Goal: Task Accomplishment & Management: Complete application form

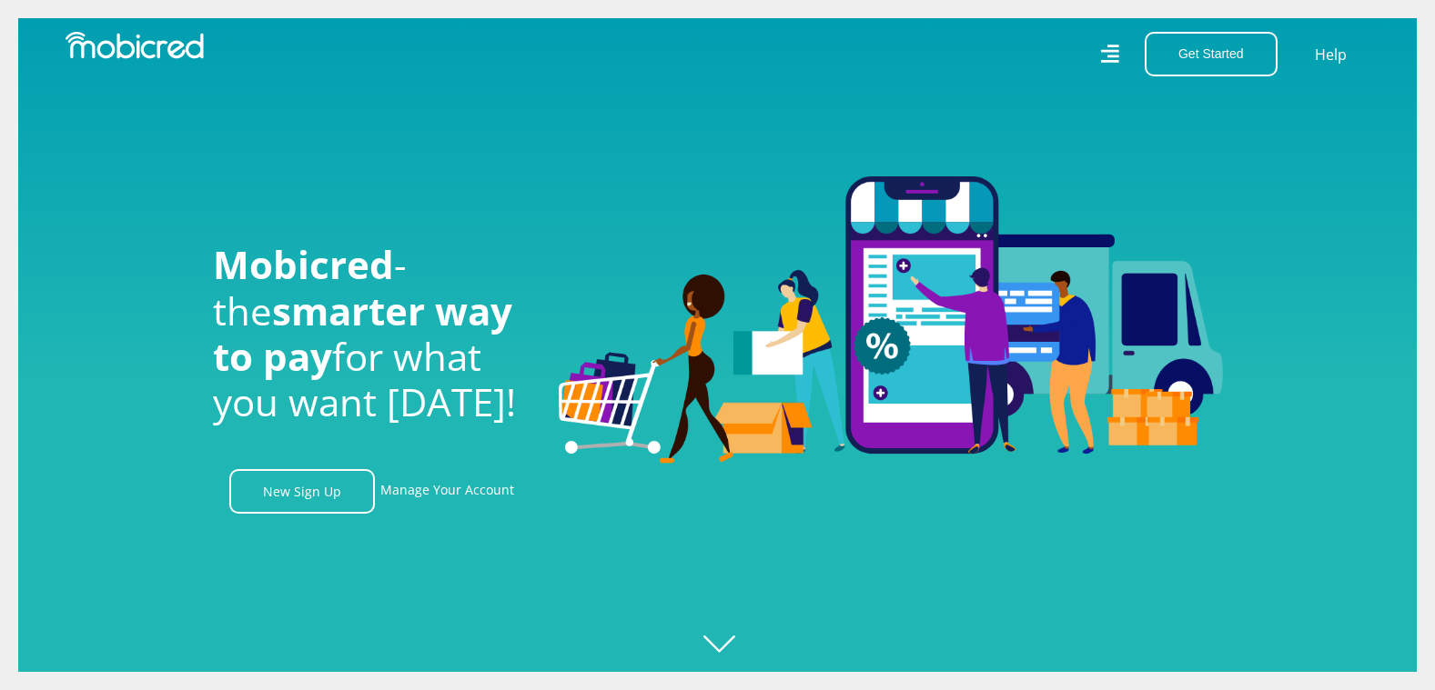
scroll to position [0, 4148]
drag, startPoint x: 345, startPoint y: 497, endPoint x: 659, endPoint y: 449, distance: 317.4
click at [345, 497] on link "New Sign Up" at bounding box center [302, 491] width 146 height 45
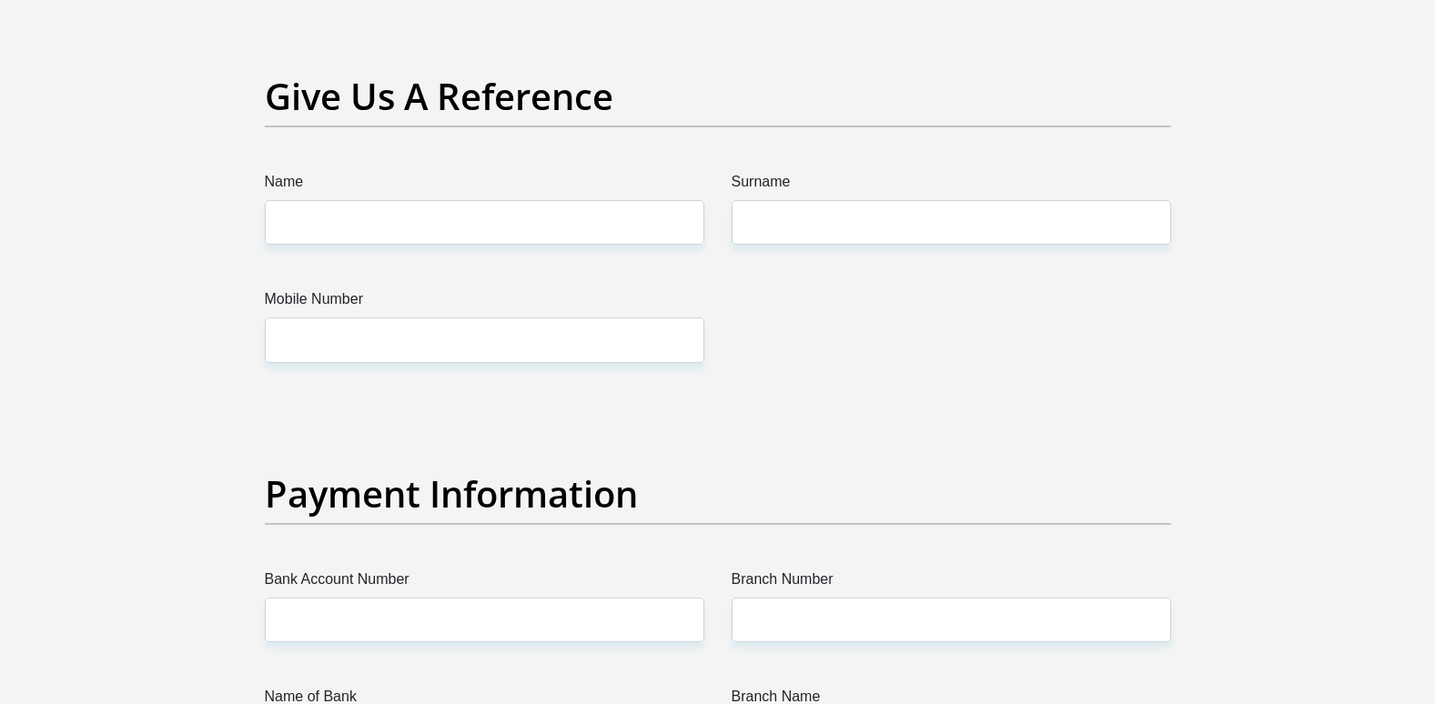
scroll to position [4094, 0]
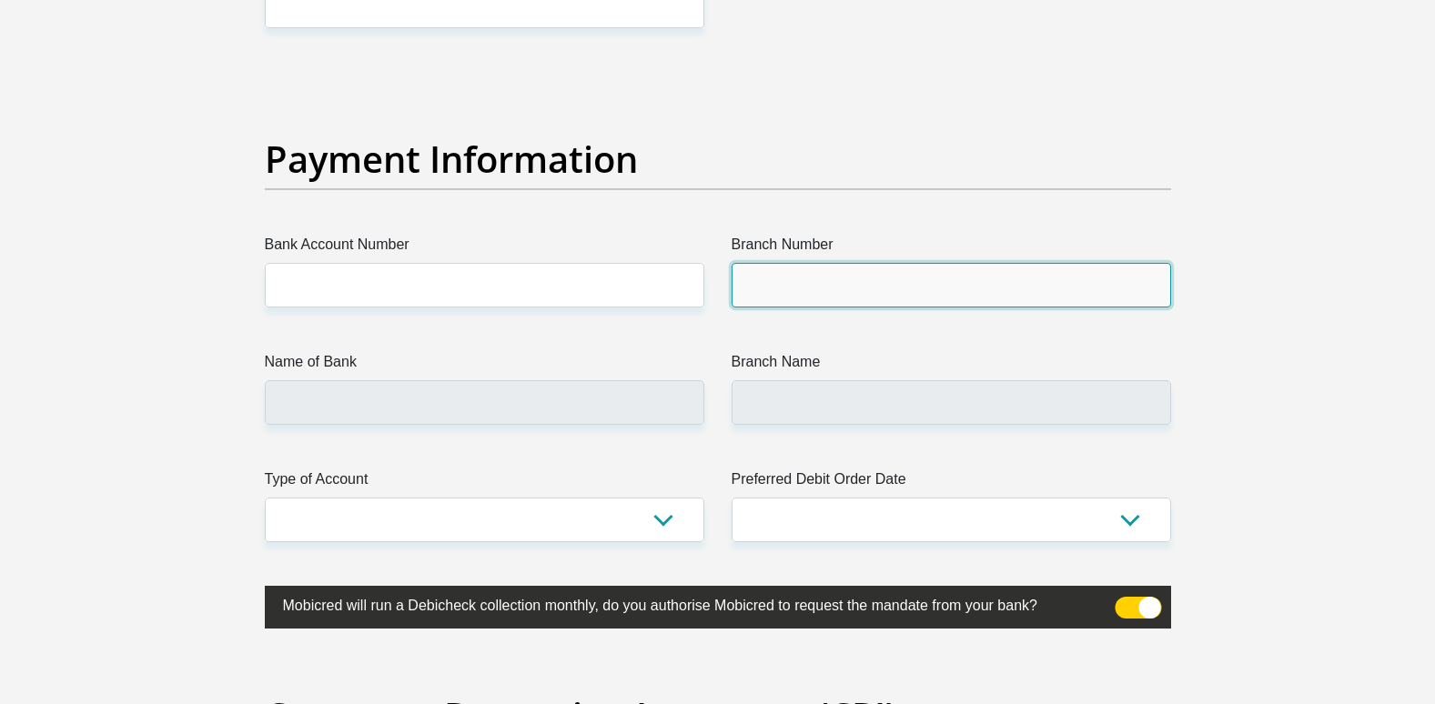
click at [794, 288] on input "Branch Number" at bounding box center [950, 285] width 439 height 45
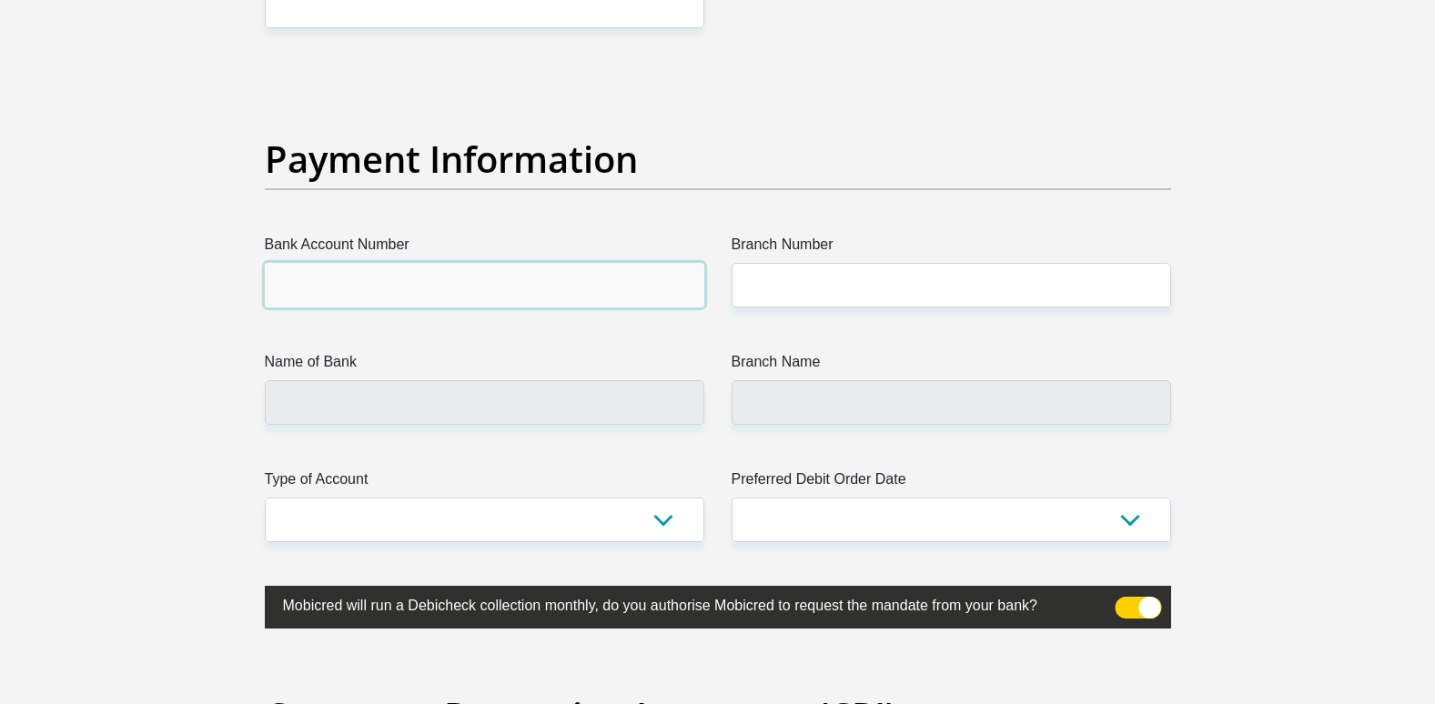
click at [362, 289] on input "Bank Account Number" at bounding box center [484, 285] width 439 height 45
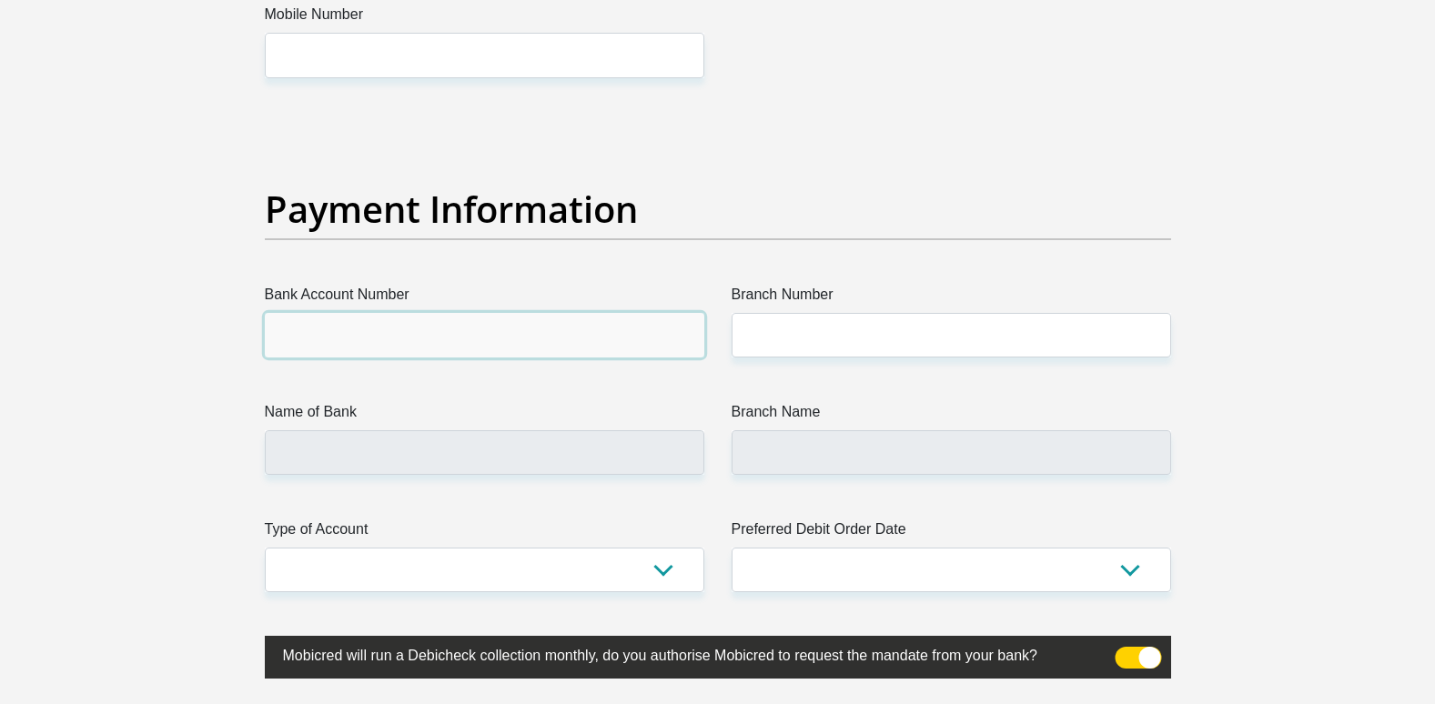
scroll to position [4003, 0]
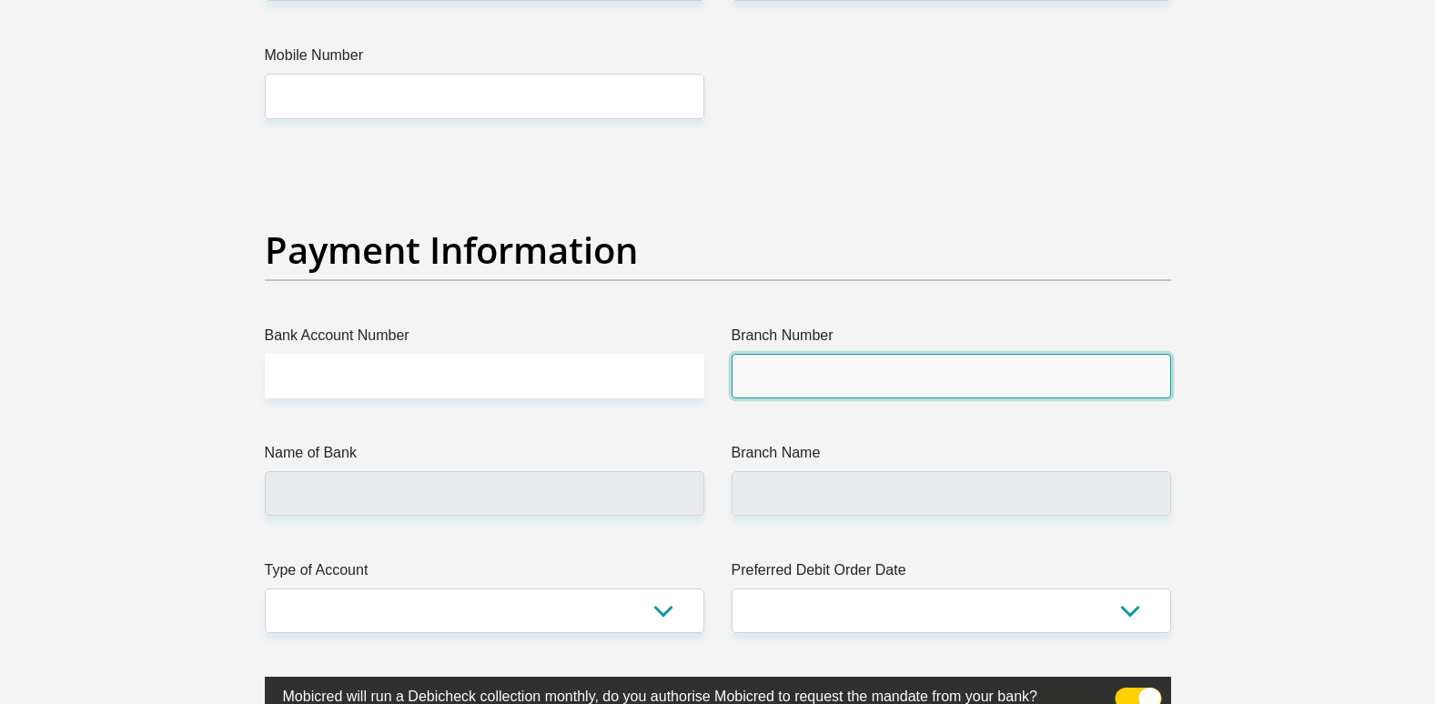
click at [958, 382] on input "Branch Number" at bounding box center [950, 376] width 439 height 45
